Goal: Transaction & Acquisition: Purchase product/service

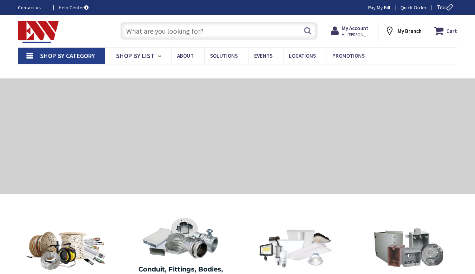
click at [209, 32] on input "text" at bounding box center [218, 31] width 197 height 18
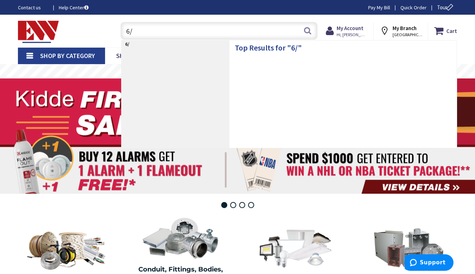
type input "6/2"
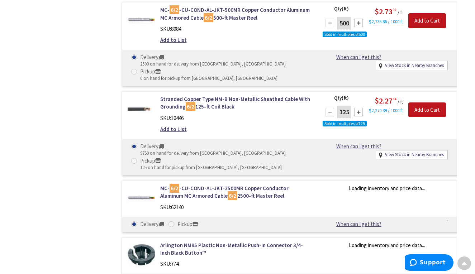
scroll to position [628, 0]
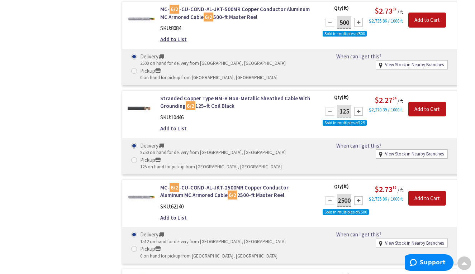
click at [359, 107] on div at bounding box center [358, 111] width 9 height 9
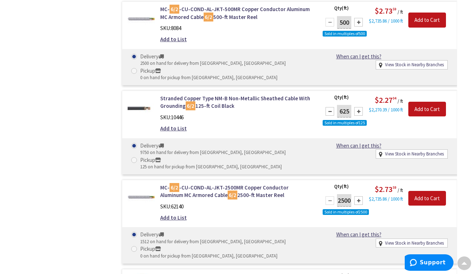
type input "750"
click at [426, 102] on input "Add to Cart" at bounding box center [427, 109] width 38 height 15
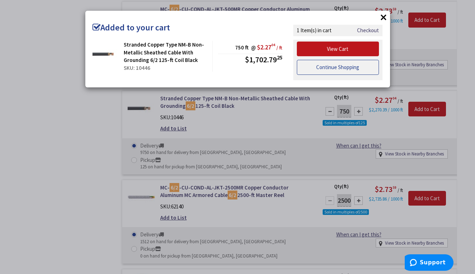
click at [344, 67] on link "Continue Shopping" at bounding box center [338, 67] width 82 height 15
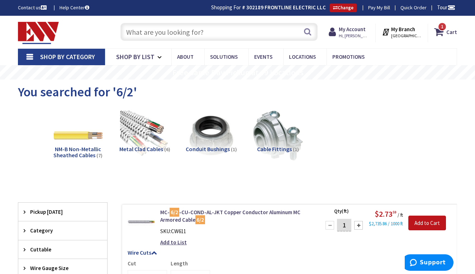
scroll to position [0, 0]
click at [178, 37] on input "text" at bounding box center [218, 32] width 197 height 18
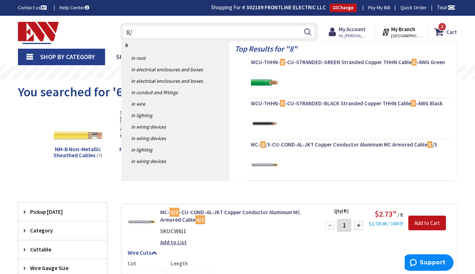
type input "8/2"
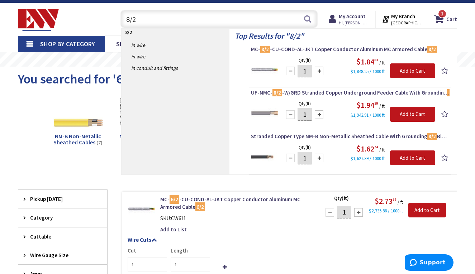
scroll to position [16, 0]
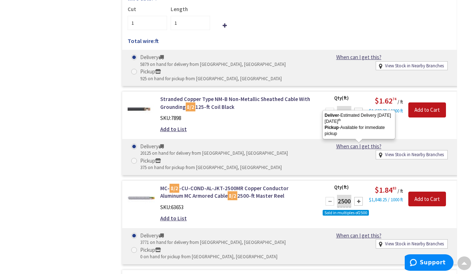
scroll to position [560, 0]
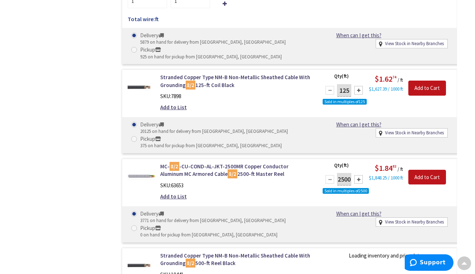
click at [357, 86] on div at bounding box center [358, 90] width 9 height 9
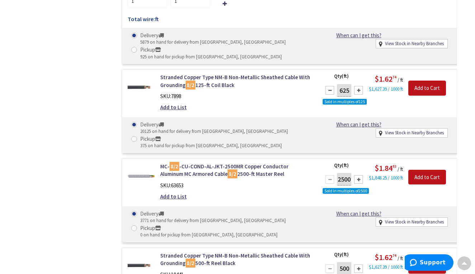
type input "750"
click at [424, 81] on input "Add to Cart" at bounding box center [427, 88] width 38 height 15
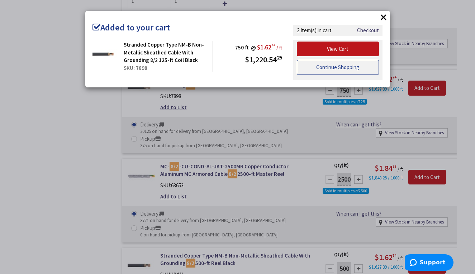
click at [329, 64] on link "Continue Shopping" at bounding box center [338, 67] width 82 height 15
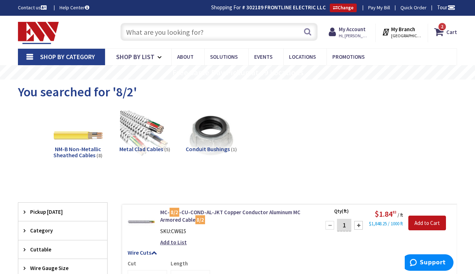
scroll to position [0, 0]
click at [168, 33] on input "text" at bounding box center [218, 32] width 197 height 18
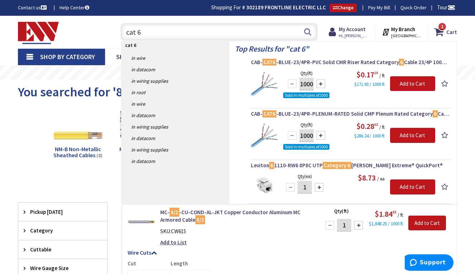
type input "cat 6"
click at [323, 84] on div at bounding box center [321, 84] width 9 height 9
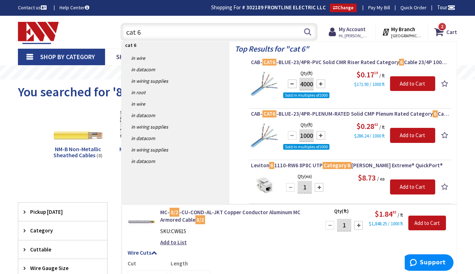
type input "5000"
click at [417, 80] on input "Add to Cart" at bounding box center [412, 83] width 45 height 15
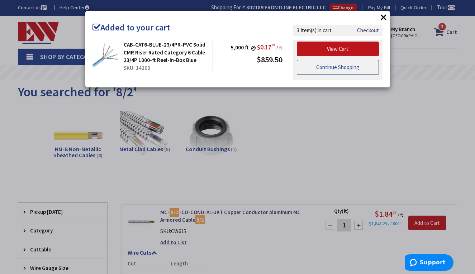
click at [332, 71] on link "Continue Shopping" at bounding box center [338, 67] width 82 height 15
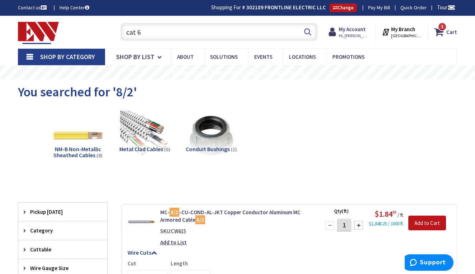
click at [181, 30] on input "cat 6" at bounding box center [218, 32] width 197 height 18
type input "c"
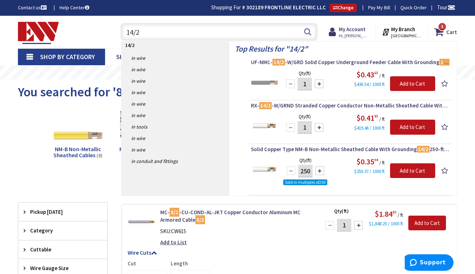
type input "14/2"
click at [320, 171] on div at bounding box center [319, 171] width 9 height 9
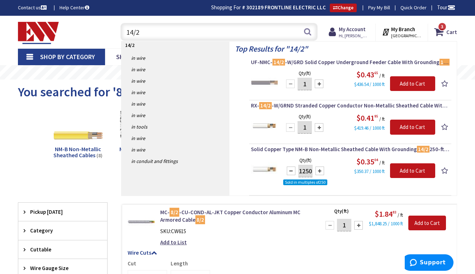
click at [320, 171] on div at bounding box center [319, 171] width 9 height 9
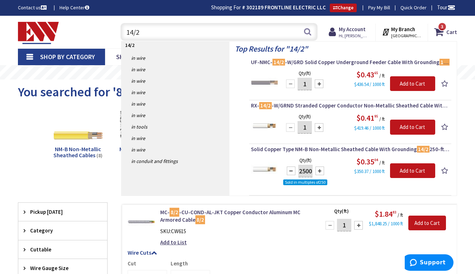
click at [320, 171] on div at bounding box center [319, 171] width 9 height 9
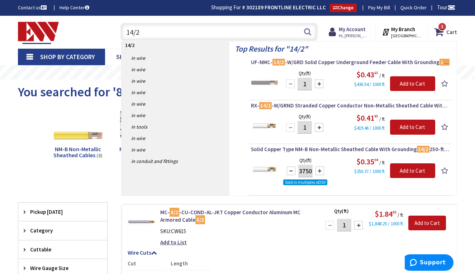
click at [320, 171] on div at bounding box center [319, 171] width 9 height 9
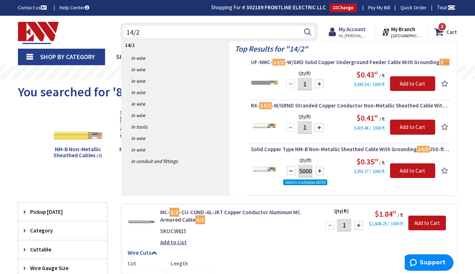
click at [320, 171] on div at bounding box center [319, 171] width 9 height 9
click at [294, 170] on div at bounding box center [291, 171] width 9 height 9
type input "5000"
click at [418, 172] on input "Add to Cart" at bounding box center [412, 170] width 45 height 15
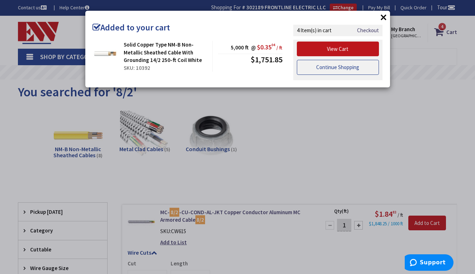
click at [335, 63] on link "Continue Shopping" at bounding box center [338, 67] width 82 height 15
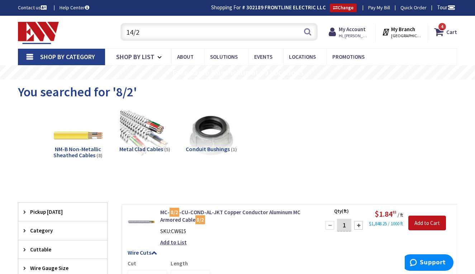
click at [154, 30] on input "14/2" at bounding box center [218, 32] width 197 height 18
type input "1"
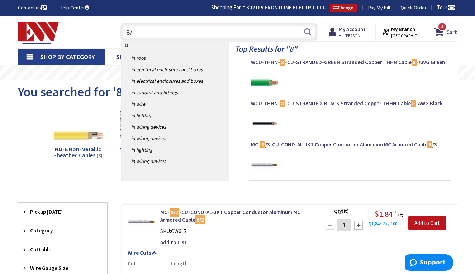
type input "8/3"
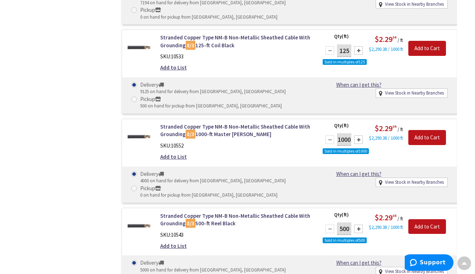
scroll to position [1003, 0]
click at [358, 224] on div at bounding box center [358, 228] width 9 height 9
type input "1000"
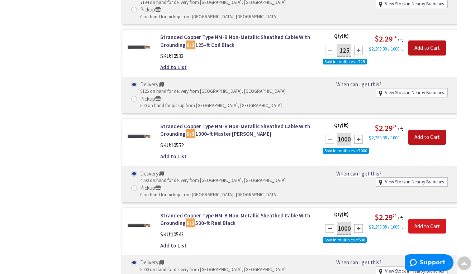
click at [423, 219] on input "Add to Cart" at bounding box center [427, 226] width 38 height 15
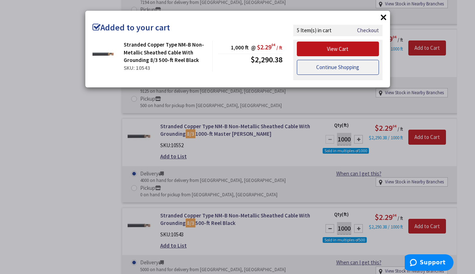
click at [331, 65] on link "Continue Shopping" at bounding box center [338, 67] width 82 height 15
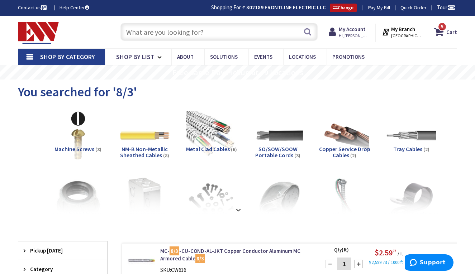
scroll to position [0, 0]
click at [228, 34] on input "text" at bounding box center [218, 32] width 197 height 18
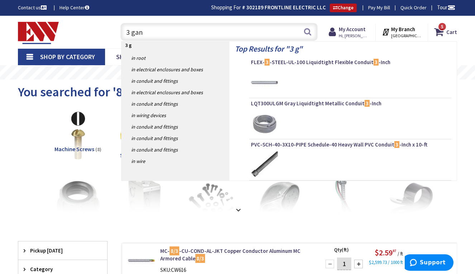
type input "3 gang"
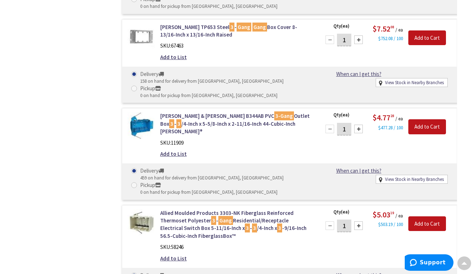
scroll to position [875, 0]
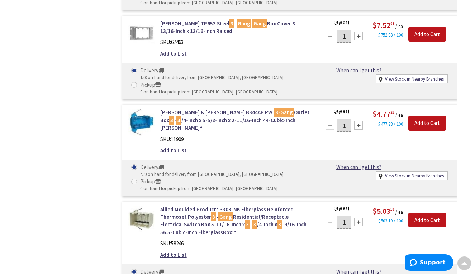
click at [349, 119] on input "1" at bounding box center [344, 125] width 14 height 13
type input "50"
click at [426, 116] on input "Add to Cart" at bounding box center [427, 123] width 38 height 15
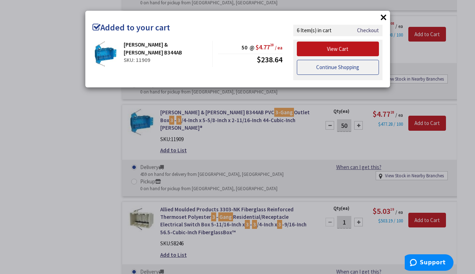
click at [327, 65] on link "Continue Shopping" at bounding box center [338, 67] width 82 height 15
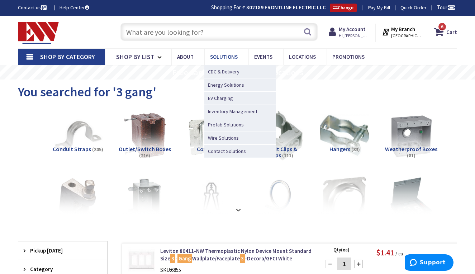
scroll to position [0, 0]
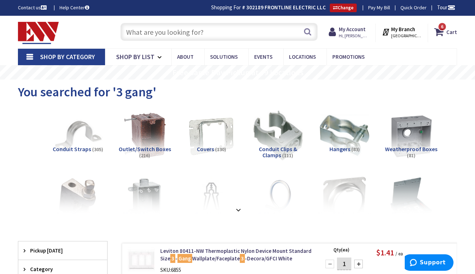
click at [220, 24] on input "text" at bounding box center [218, 32] width 197 height 18
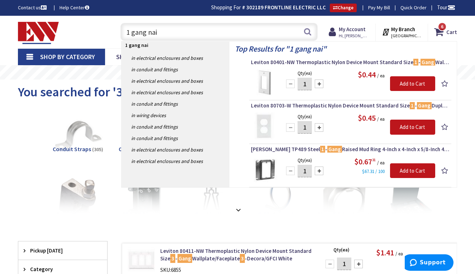
type input "1 gang nail"
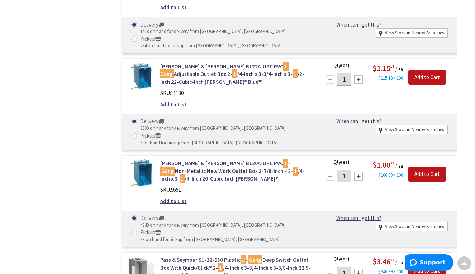
scroll to position [742, 0]
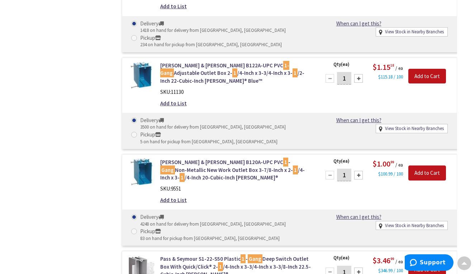
click at [348, 72] on input "1" at bounding box center [344, 78] width 14 height 13
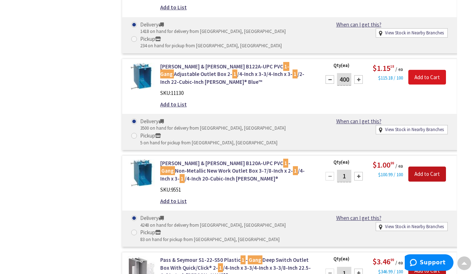
type input "400"
click at [418, 70] on input "Add to Cart" at bounding box center [427, 77] width 38 height 15
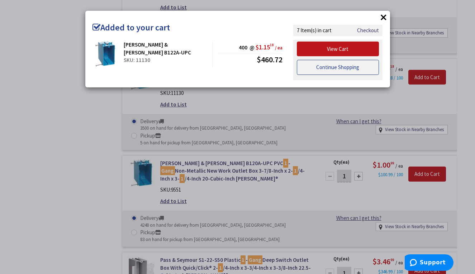
click at [335, 69] on link "Continue Shopping" at bounding box center [338, 67] width 82 height 15
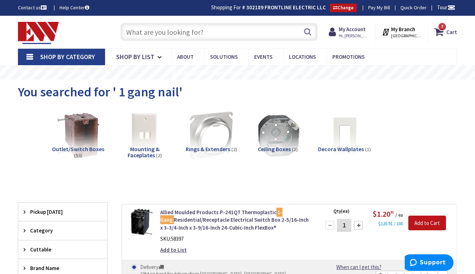
scroll to position [0, 0]
click at [209, 30] on input "text" at bounding box center [218, 32] width 197 height 18
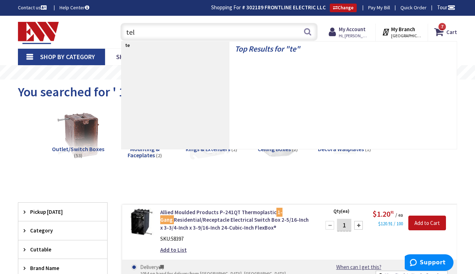
type input "tele"
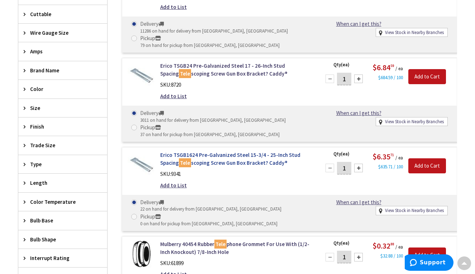
scroll to position [274, 0]
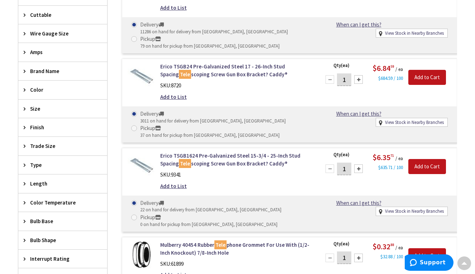
click at [348, 77] on input "1" at bounding box center [344, 79] width 14 height 13
type input "400"
click at [422, 75] on input "Add to Cart" at bounding box center [427, 77] width 38 height 15
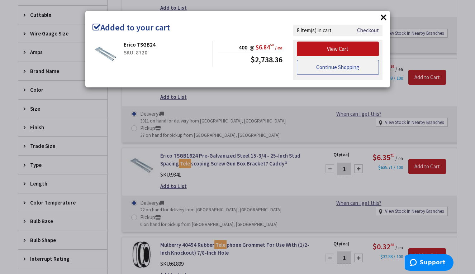
click at [336, 63] on link "Continue Shopping" at bounding box center [338, 67] width 82 height 15
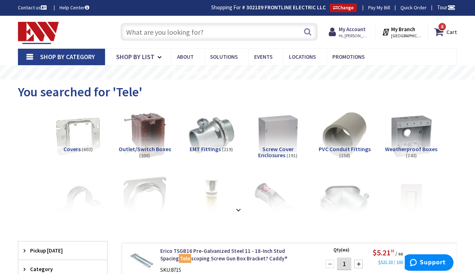
scroll to position [0, 0]
click at [176, 33] on input "text" at bounding box center [218, 32] width 197 height 18
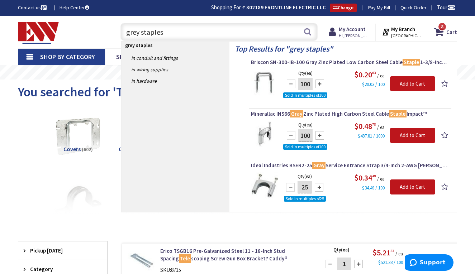
type input "grey staples"
click at [320, 82] on div at bounding box center [319, 84] width 9 height 9
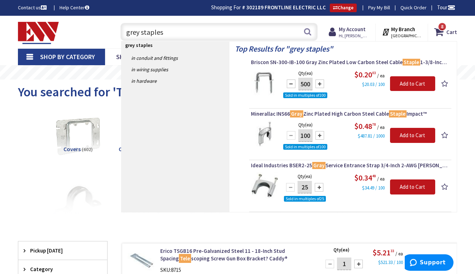
click at [320, 82] on div at bounding box center [319, 84] width 9 height 9
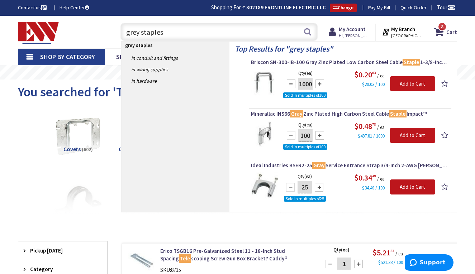
click at [320, 82] on div at bounding box center [319, 84] width 9 height 9
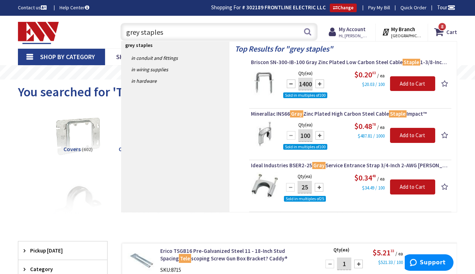
type input "1500"
click at [408, 82] on input "Add to Cart" at bounding box center [412, 83] width 45 height 15
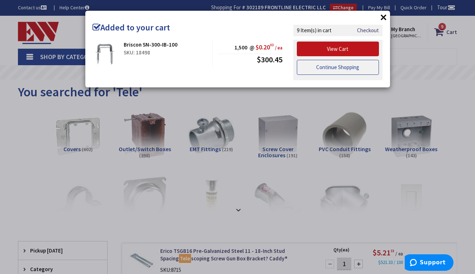
click at [335, 65] on link "Continue Shopping" at bounding box center [338, 67] width 82 height 15
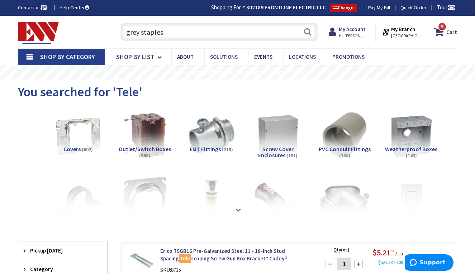
click at [168, 33] on input "grey staples" at bounding box center [218, 32] width 197 height 18
type input "g"
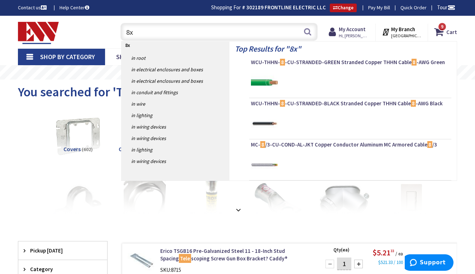
type input "8x8"
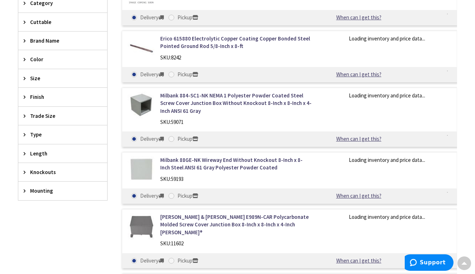
scroll to position [306, 0]
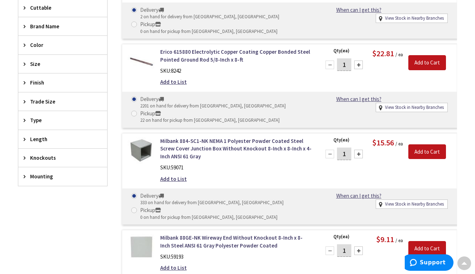
click at [358, 151] on div at bounding box center [358, 154] width 9 height 9
type input "2"
click at [358, 247] on div at bounding box center [358, 251] width 9 height 9
type input "2"
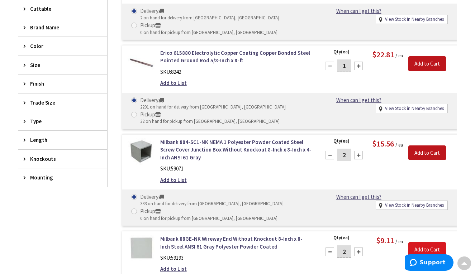
click at [424, 242] on input "Add to Cart" at bounding box center [427, 249] width 38 height 15
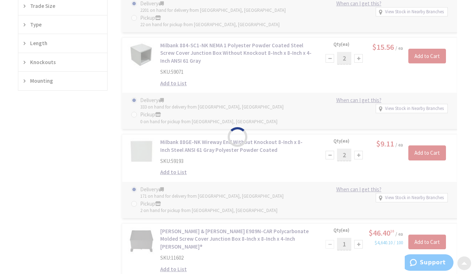
scroll to position [404, 0]
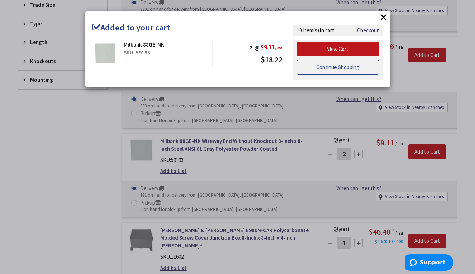
click at [339, 67] on link "Continue Shopping" at bounding box center [338, 67] width 82 height 15
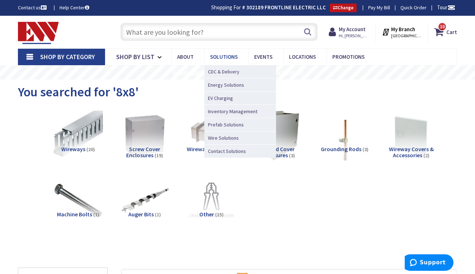
scroll to position [0, 0]
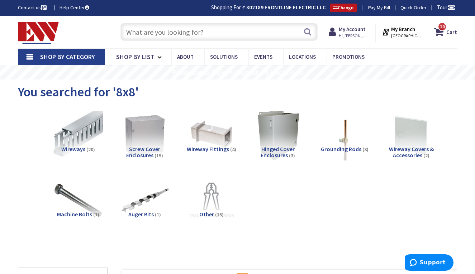
click at [205, 34] on input "text" at bounding box center [218, 32] width 197 height 18
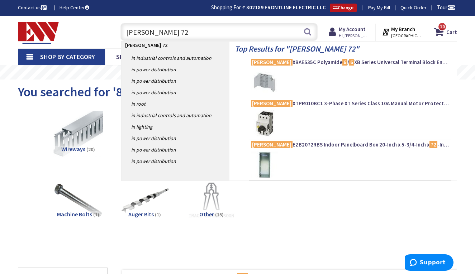
type input "[PERSON_NAME] 72""
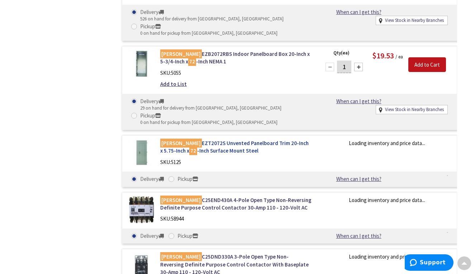
scroll to position [556, 0]
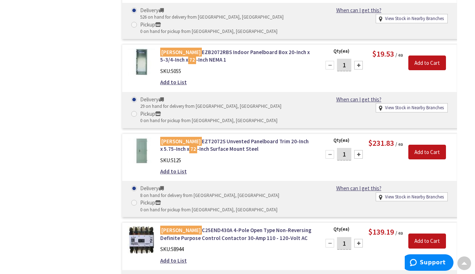
click at [358, 61] on div at bounding box center [358, 65] width 9 height 9
type input "2"
click at [426, 56] on input "Add to Cart" at bounding box center [427, 63] width 38 height 15
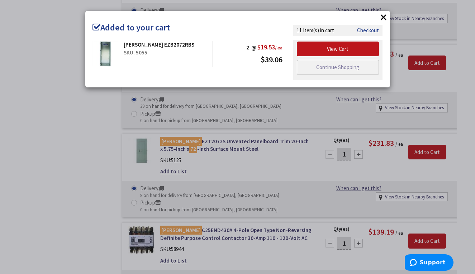
click at [366, 29] on link "Checkout" at bounding box center [368, 31] width 22 height 8
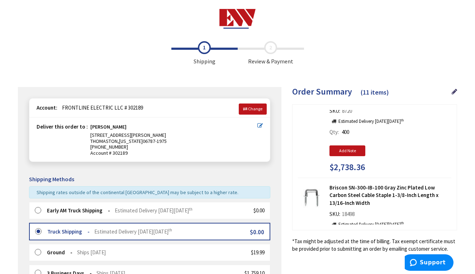
scroll to position [759, 0]
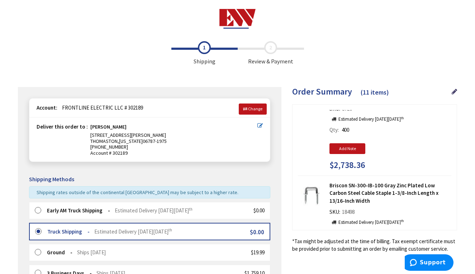
click at [39, 208] on label at bounding box center [40, 210] width 11 height 7
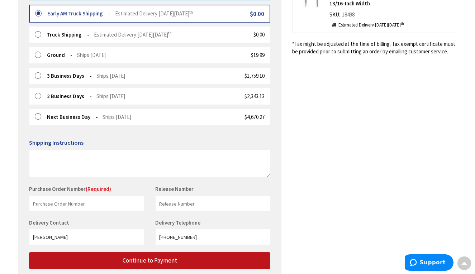
scroll to position [200, 0]
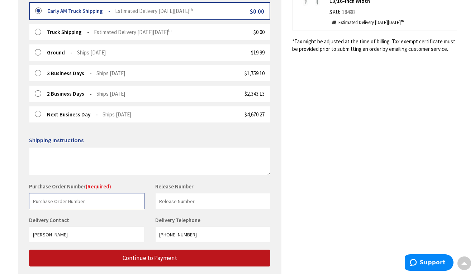
click at [85, 197] on input "text" at bounding box center [86, 201] width 115 height 16
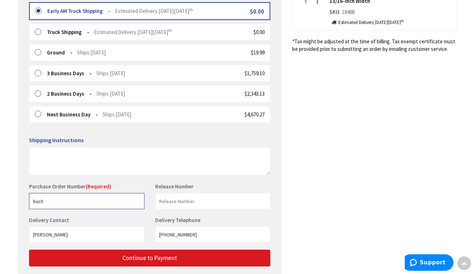
type input "buch"
click at [146, 257] on span "Continue to Payment" at bounding box center [150, 258] width 54 height 8
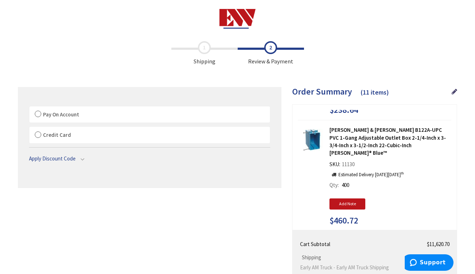
scroll to position [599, 0]
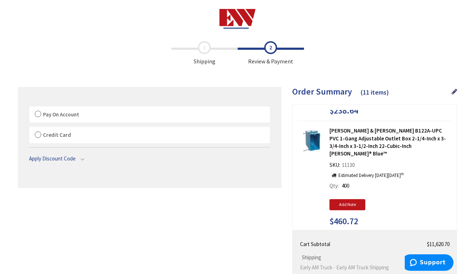
click at [38, 111] on label "Pay On Account" at bounding box center [149, 114] width 241 height 16
click at [29, 108] on input "Pay On Account" at bounding box center [29, 108] width 0 height 0
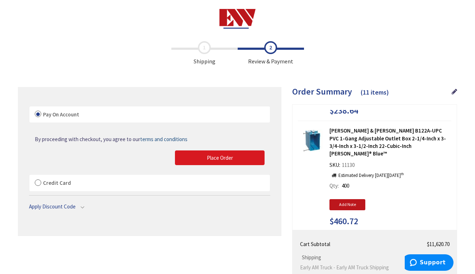
click at [219, 155] on span "Place Order" at bounding box center [220, 158] width 26 height 7
